Goal: Transaction & Acquisition: Purchase product/service

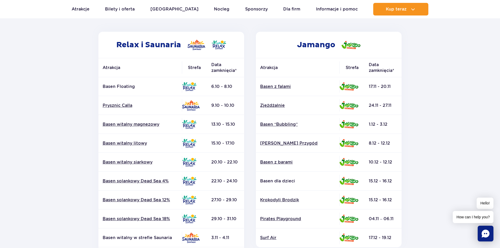
scroll to position [79, 0]
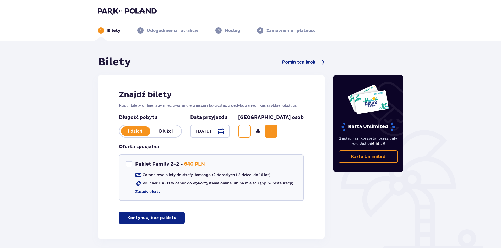
scroll to position [22, 0]
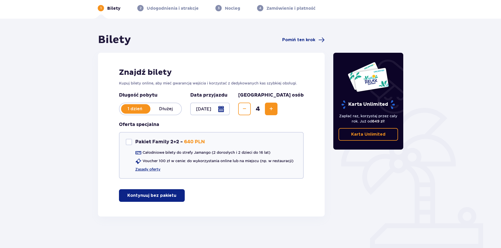
click at [170, 191] on button "Kontynuuj bez pakietu" at bounding box center [152, 195] width 66 height 13
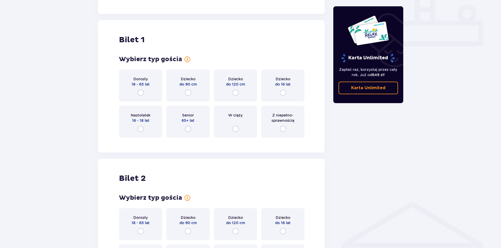
scroll to position [239, 0]
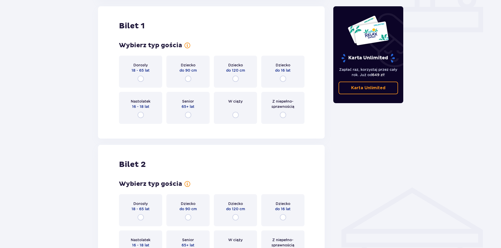
click at [142, 78] on input "radio" at bounding box center [141, 79] width 6 height 6
radio input "true"
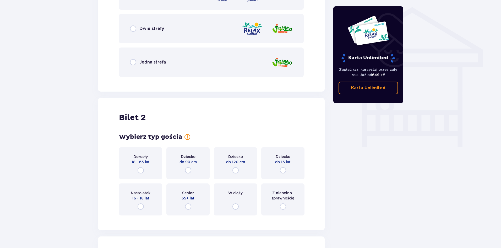
scroll to position [419, 0]
click at [139, 170] on input "radio" at bounding box center [141, 170] width 6 height 6
radio input "true"
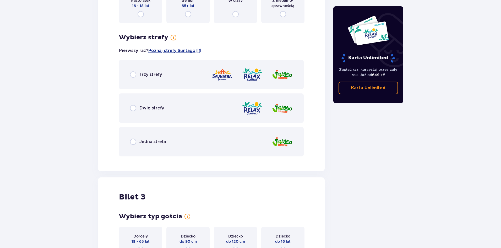
scroll to position [638, 0]
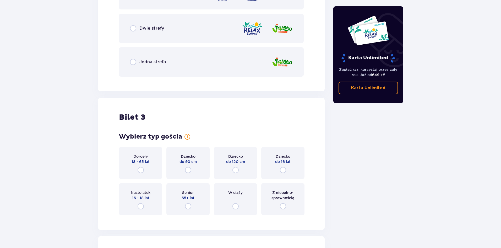
click at [142, 170] on input "radio" at bounding box center [141, 170] width 6 height 6
radio input "true"
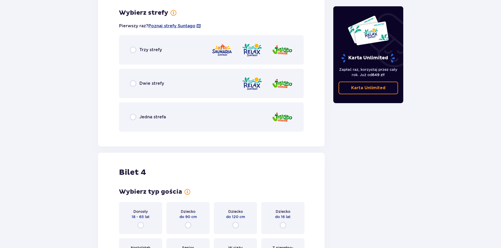
scroll to position [928, 0]
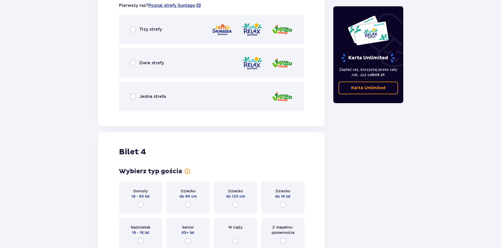
click at [142, 199] on div "Dorosły 18 - 65 lat" at bounding box center [140, 198] width 43 height 32
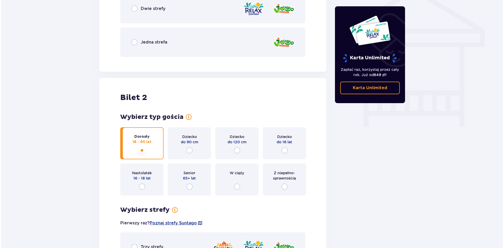
scroll to position [348, 0]
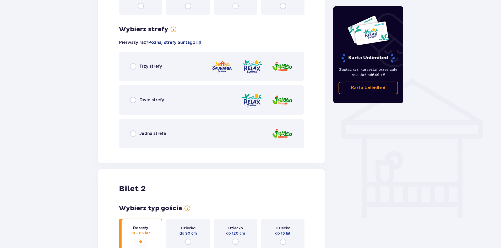
click at [179, 43] on span "Poznaj strefy Suntago" at bounding box center [171, 43] width 47 height 6
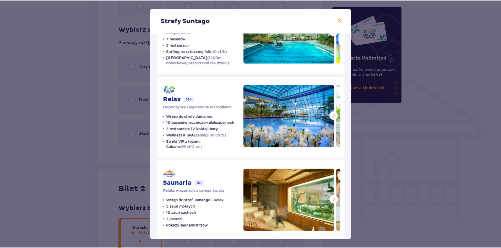
scroll to position [54, 0]
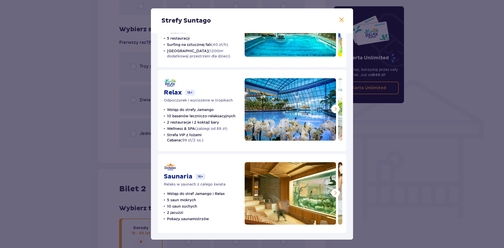
click at [342, 20] on span at bounding box center [341, 20] width 6 height 6
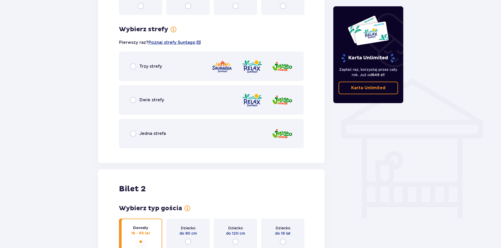
click at [143, 100] on span "Dwie strefy" at bounding box center [152, 100] width 25 height 6
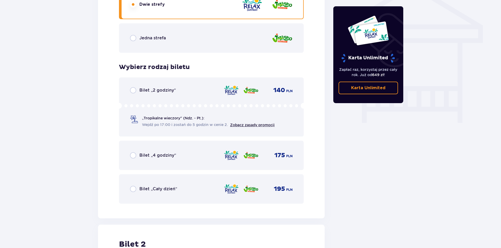
scroll to position [447, 0]
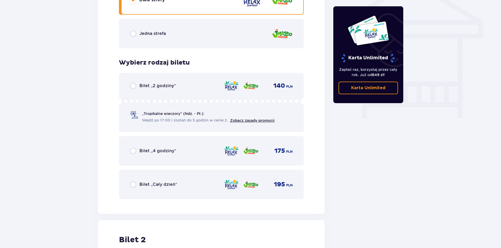
click at [153, 182] on span "Bilet „Cały dzień”" at bounding box center [159, 185] width 38 height 6
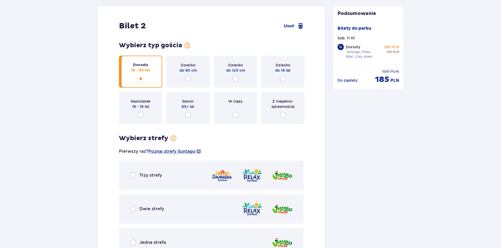
scroll to position [714, 0]
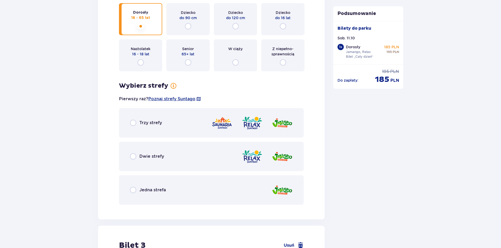
click at [158, 158] on span "Dwie strefy" at bounding box center [152, 156] width 25 height 6
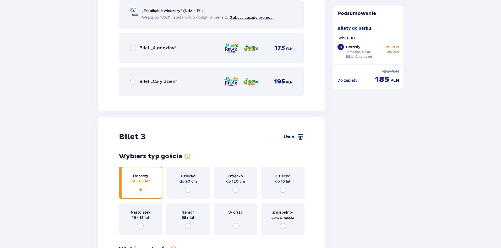
scroll to position [973, 0]
click at [164, 79] on span "Bilet „Cały dzień”" at bounding box center [159, 81] width 38 height 6
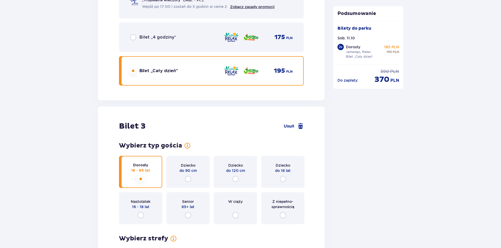
scroll to position [1084, 0]
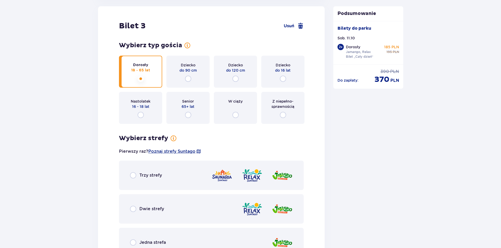
click at [151, 206] on div "Dwie strefy" at bounding box center [147, 209] width 34 height 6
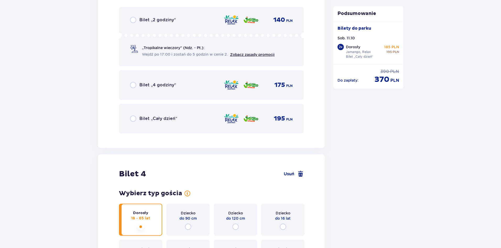
scroll to position [1328, 0]
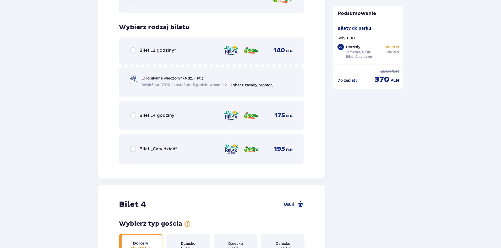
click at [174, 147] on span "Bilet „Cały dzień”" at bounding box center [159, 149] width 38 height 6
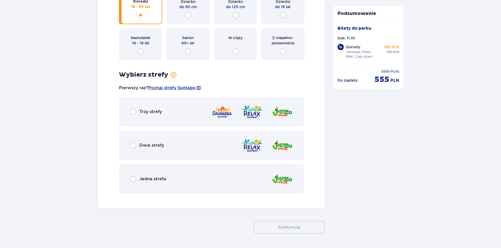
scroll to position [1561, 0]
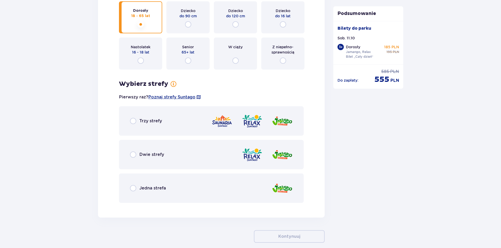
drag, startPoint x: 154, startPoint y: 153, endPoint x: 163, endPoint y: 157, distance: 9.6
click at [154, 154] on span "Dwie strefy" at bounding box center [152, 155] width 25 height 6
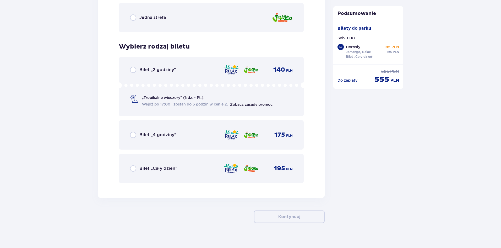
scroll to position [1738, 0]
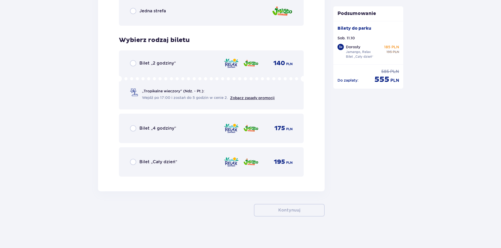
click at [164, 159] on div "Bilet „Cały dzień”" at bounding box center [153, 162] width 47 height 6
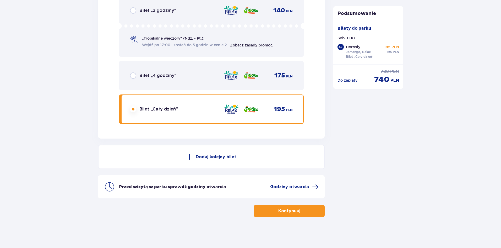
scroll to position [1791, 0]
